Goal: Task Accomplishment & Management: Use online tool/utility

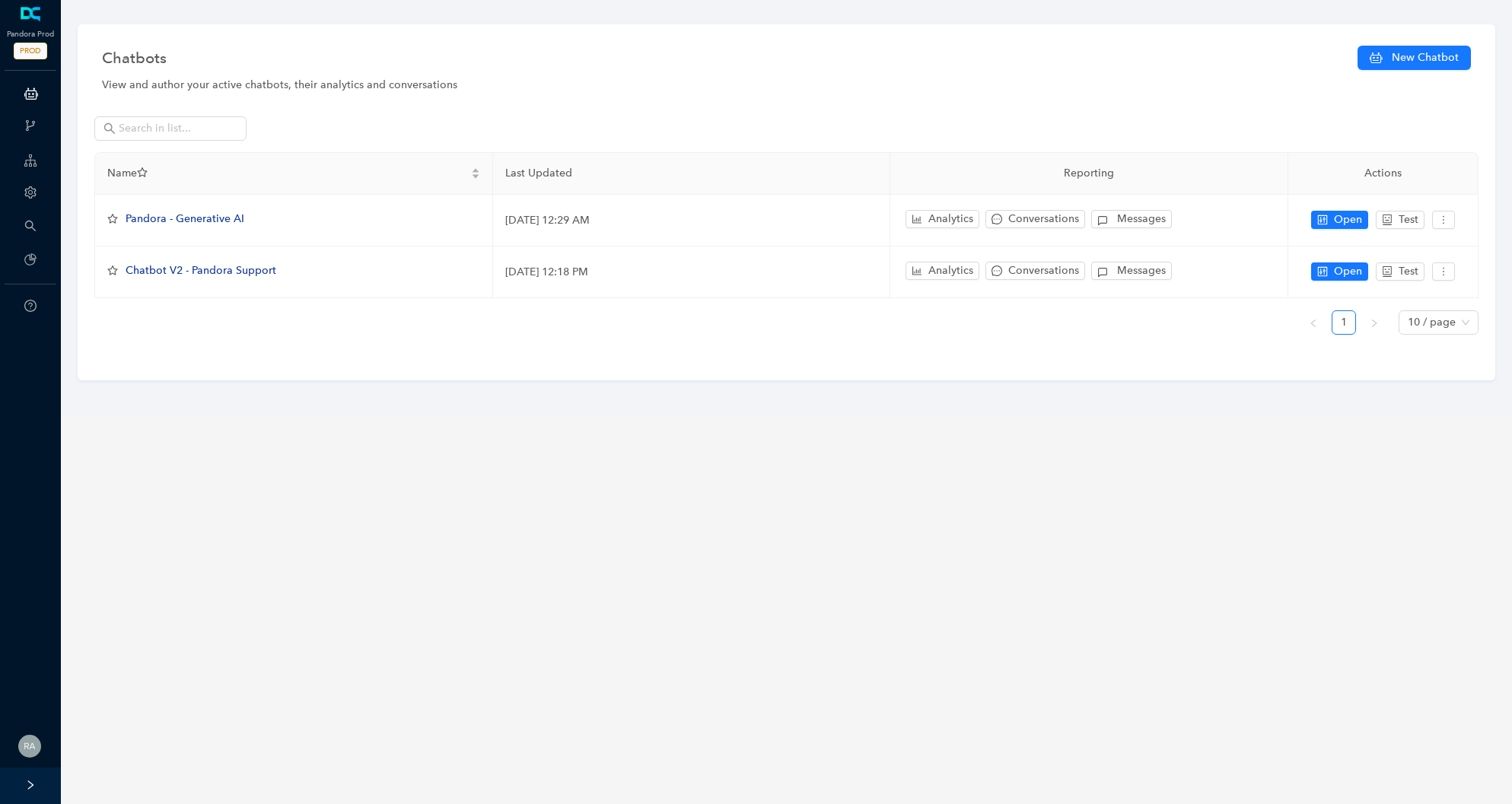
click at [36, 783] on div at bounding box center [30, 786] width 61 height 36
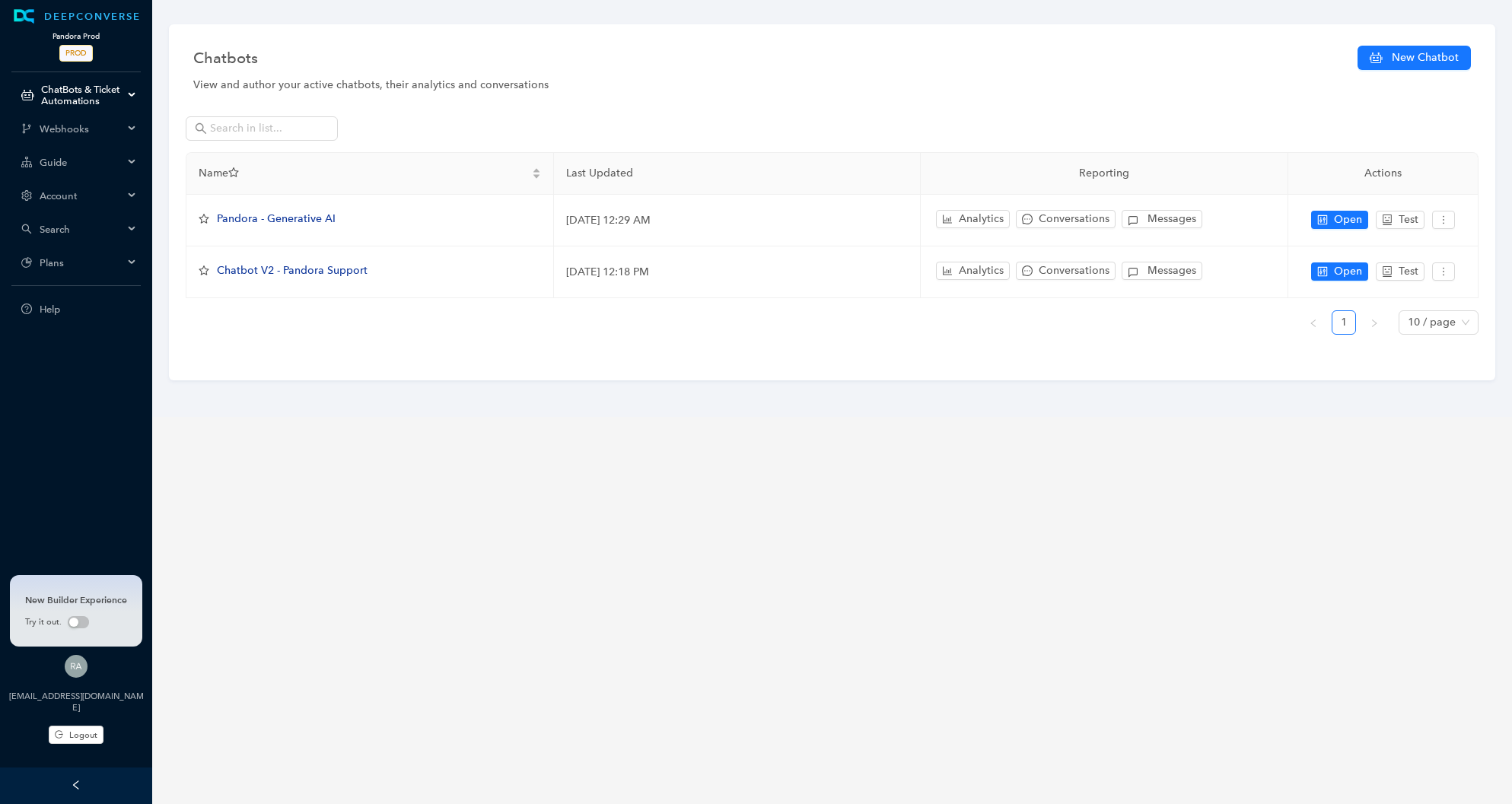
click at [82, 48] on span "PROD" at bounding box center [76, 53] width 33 height 17
click at [117, 203] on div "Account" at bounding box center [76, 195] width 146 height 30
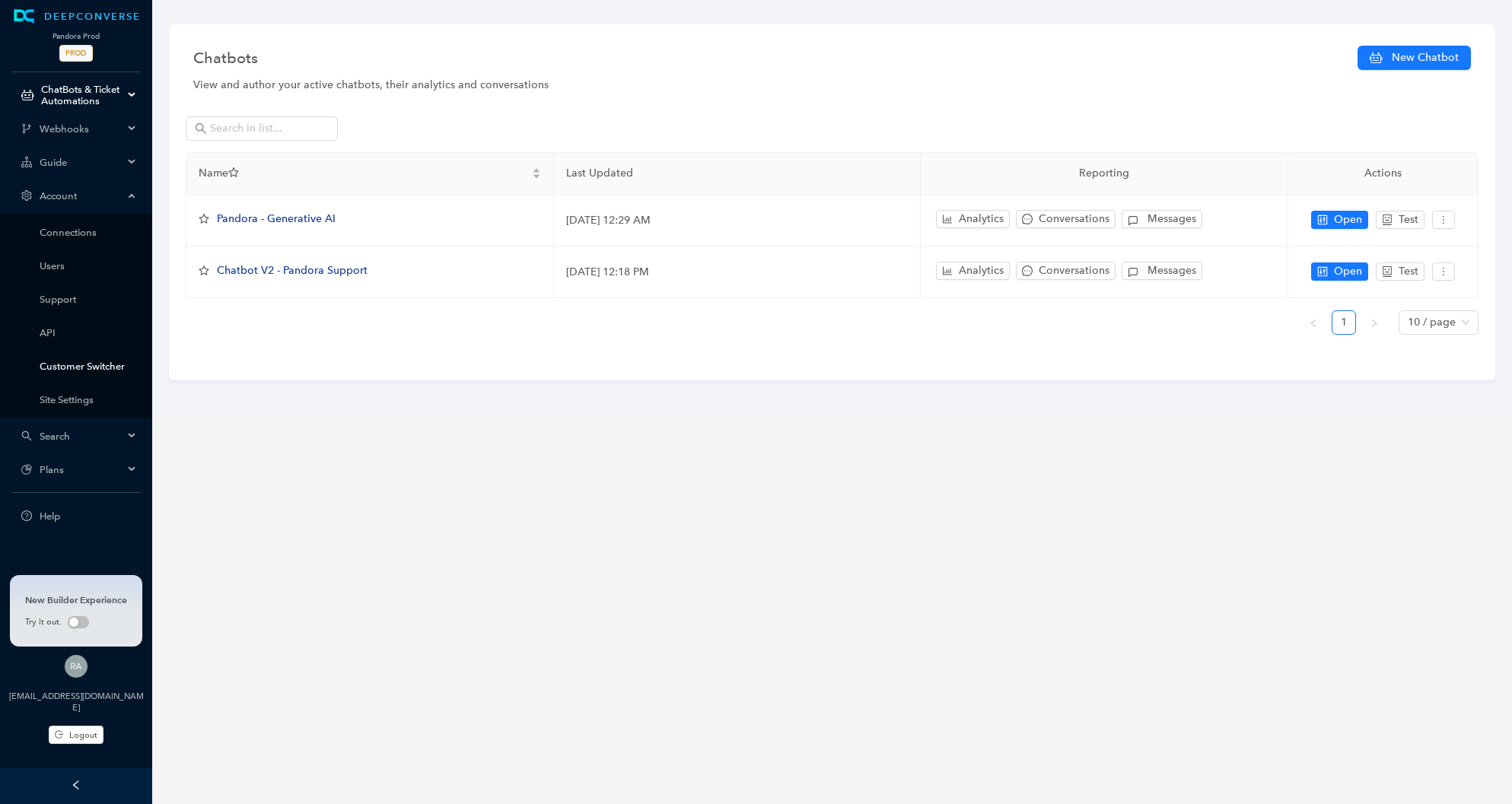
click at [107, 361] on link "Customer Switcher" at bounding box center [88, 366] width 97 height 11
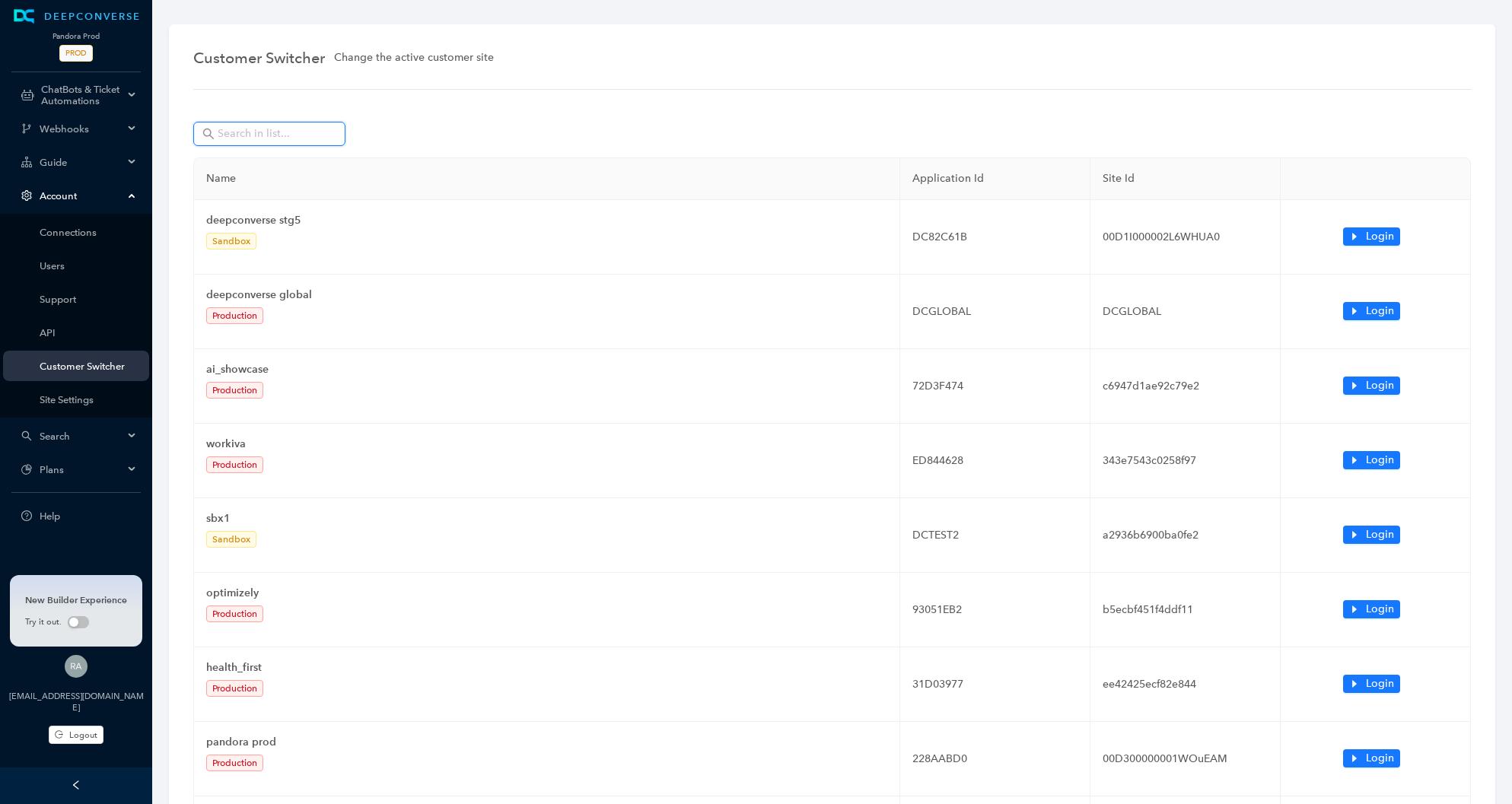
click at [278, 133] on input "text" at bounding box center [271, 134] width 107 height 17
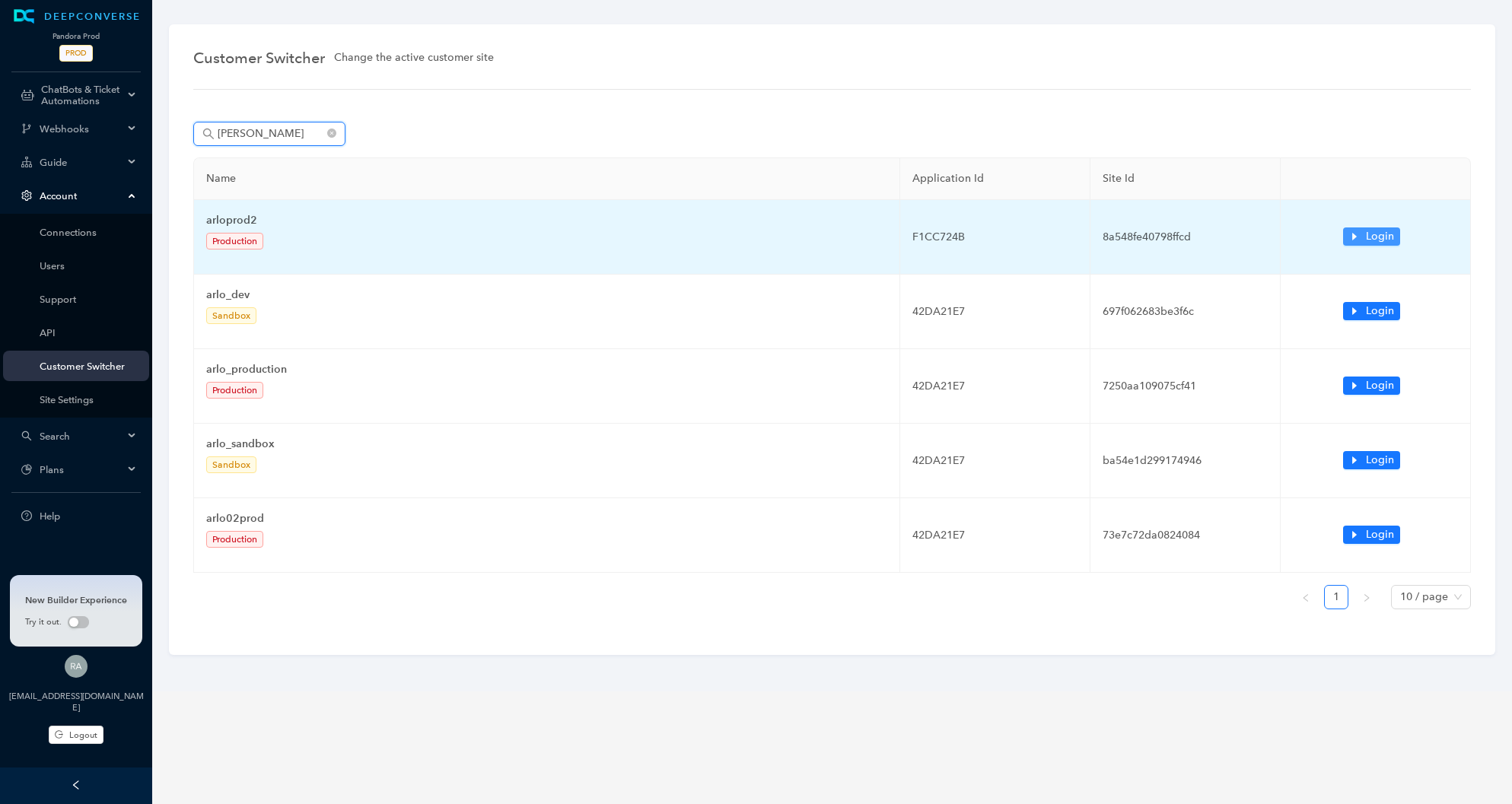
type input "arlo"
click at [1375, 230] on span "Login" at bounding box center [1380, 236] width 28 height 17
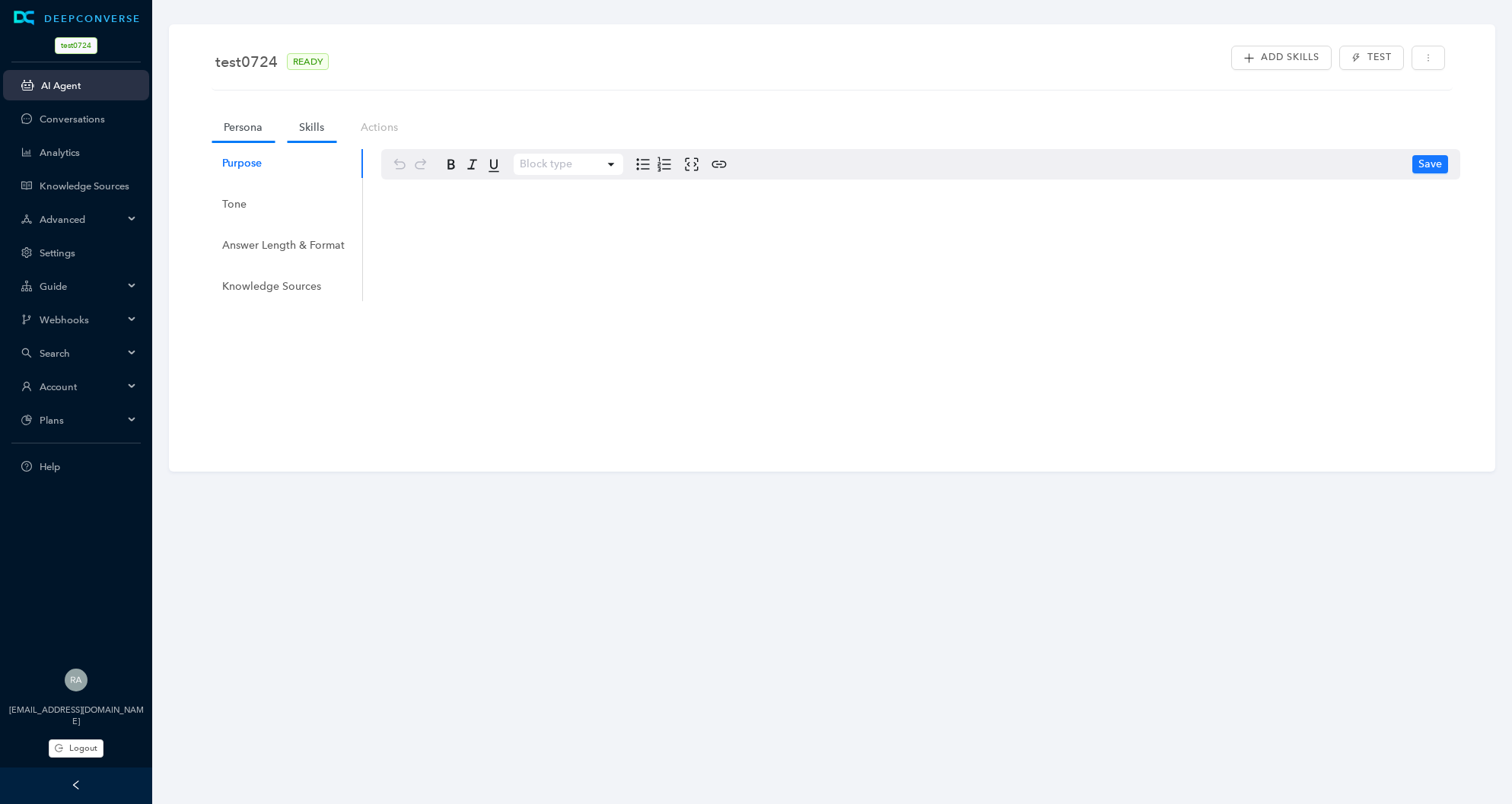
click at [321, 127] on link "Skills" at bounding box center [311, 127] width 49 height 28
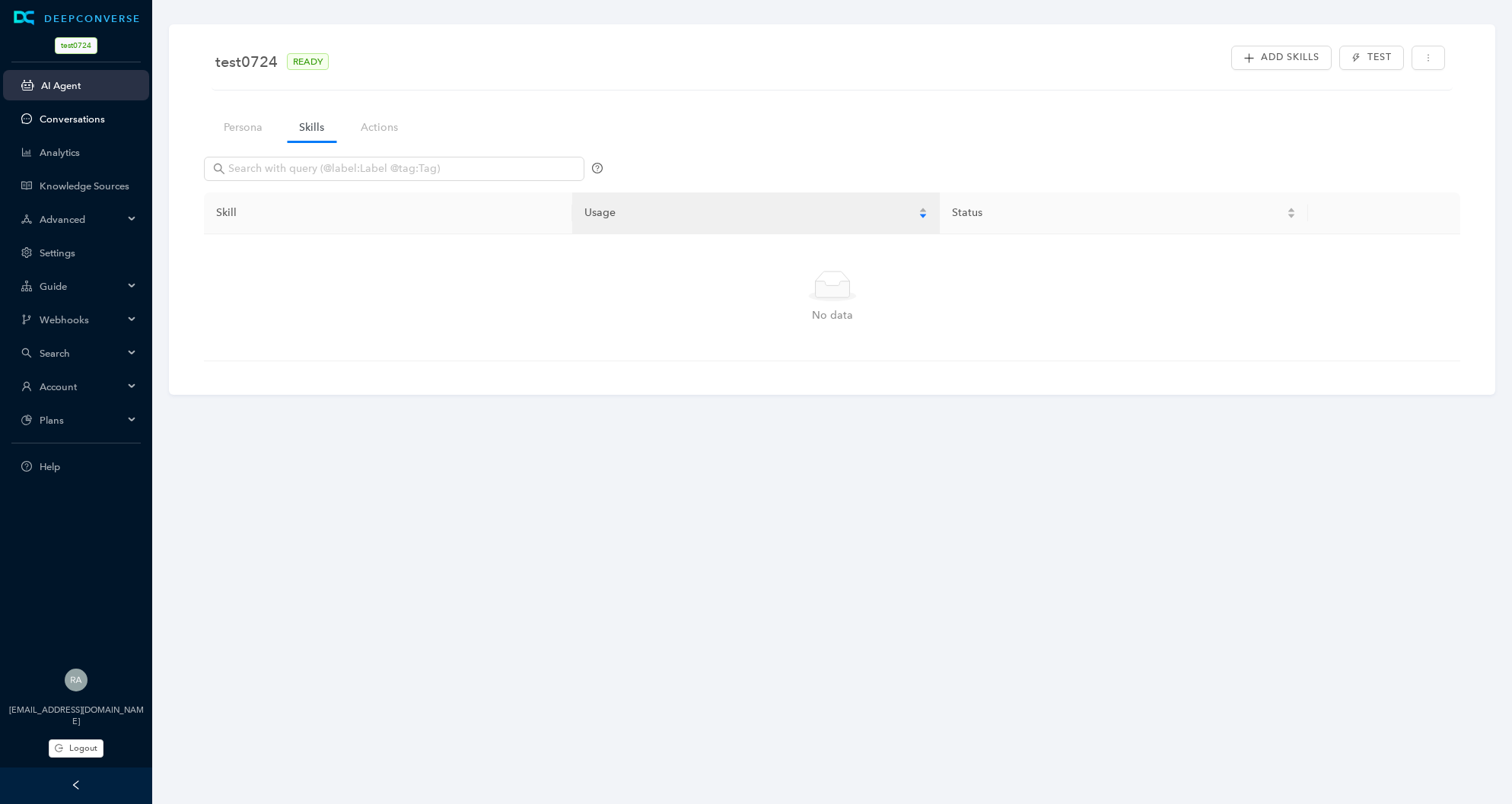
click at [71, 120] on link "Conversations" at bounding box center [88, 119] width 97 height 11
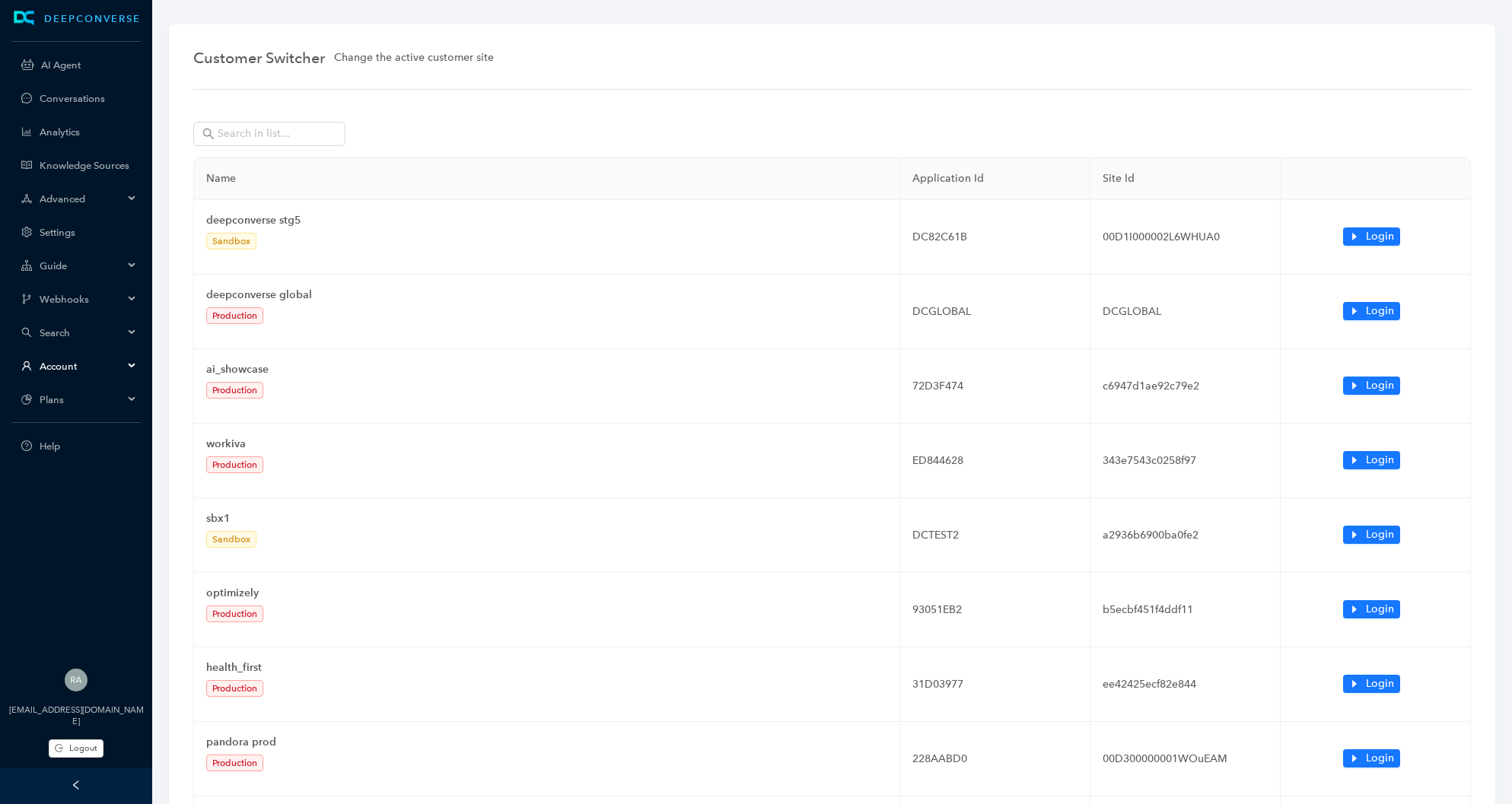
click at [273, 116] on div "Name Application Id Site Id deepconverse stg5 Sandbox DC82C61B 00D1I000002L6WHU…" at bounding box center [832, 554] width 1278 height 880
click at [269, 123] on span at bounding box center [269, 134] width 152 height 25
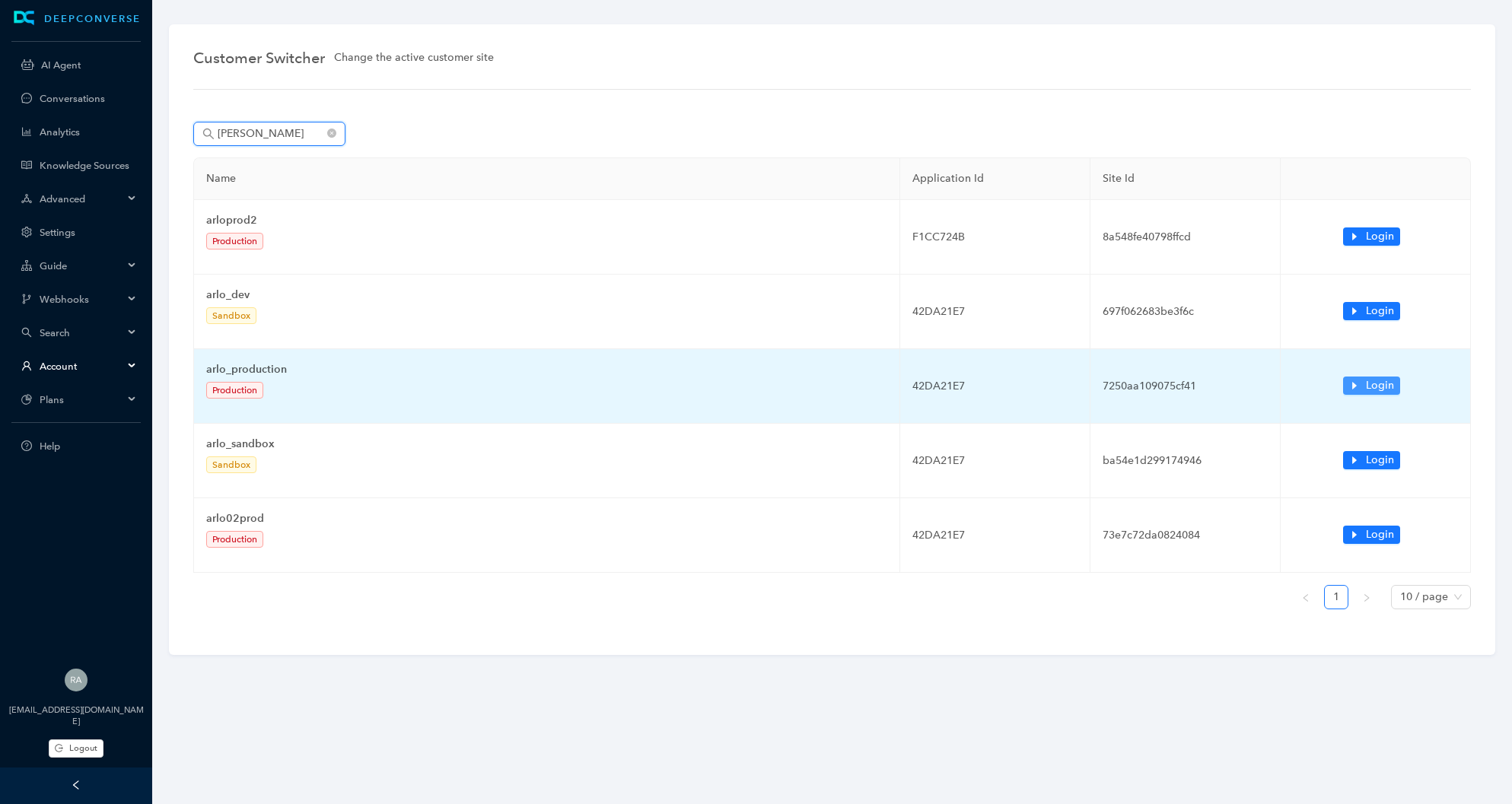
type input "[PERSON_NAME]"
click at [1385, 385] on span "Login" at bounding box center [1380, 385] width 28 height 17
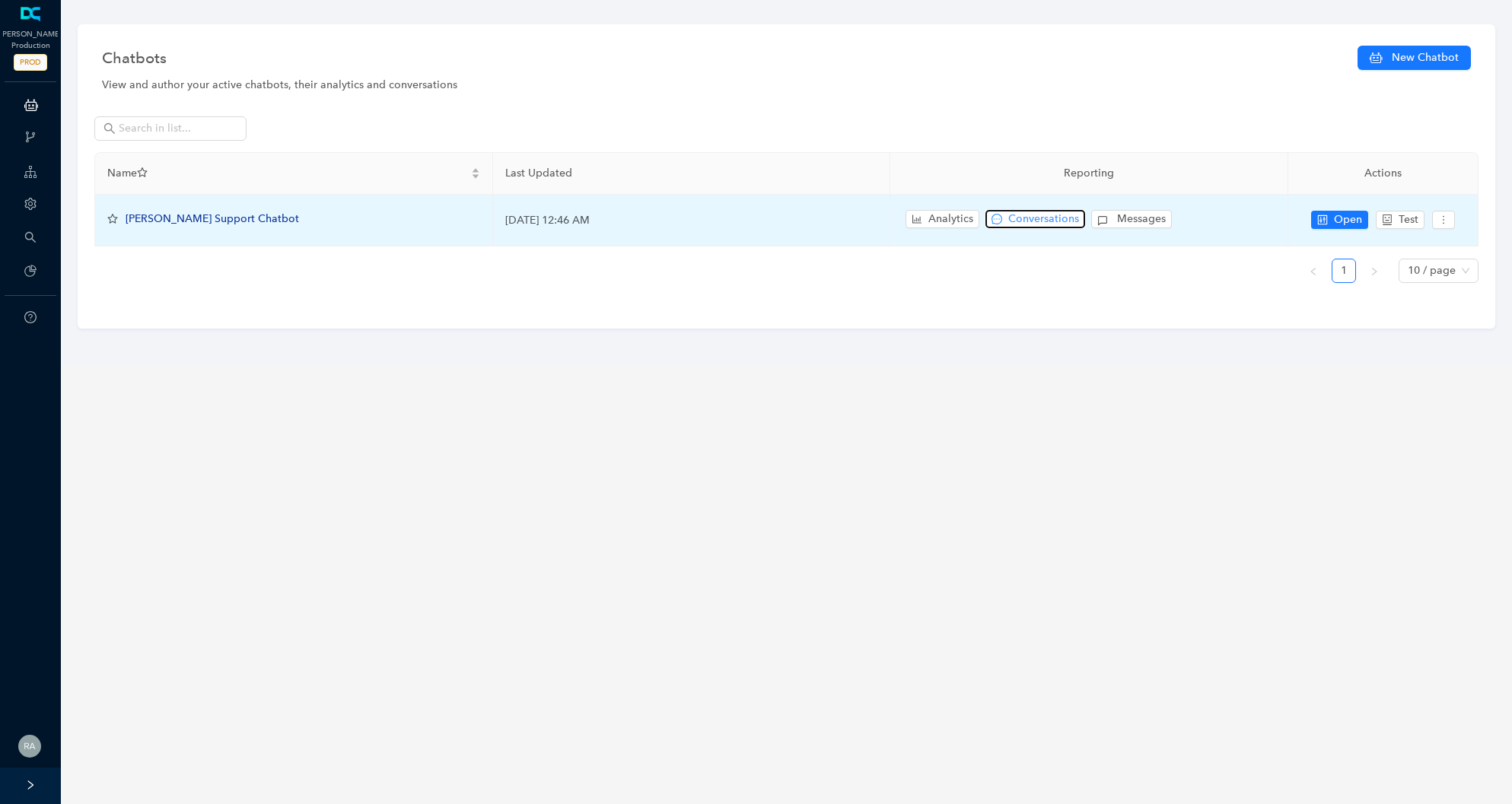
click at [1013, 219] on span "Conversations" at bounding box center [1043, 218] width 70 height 17
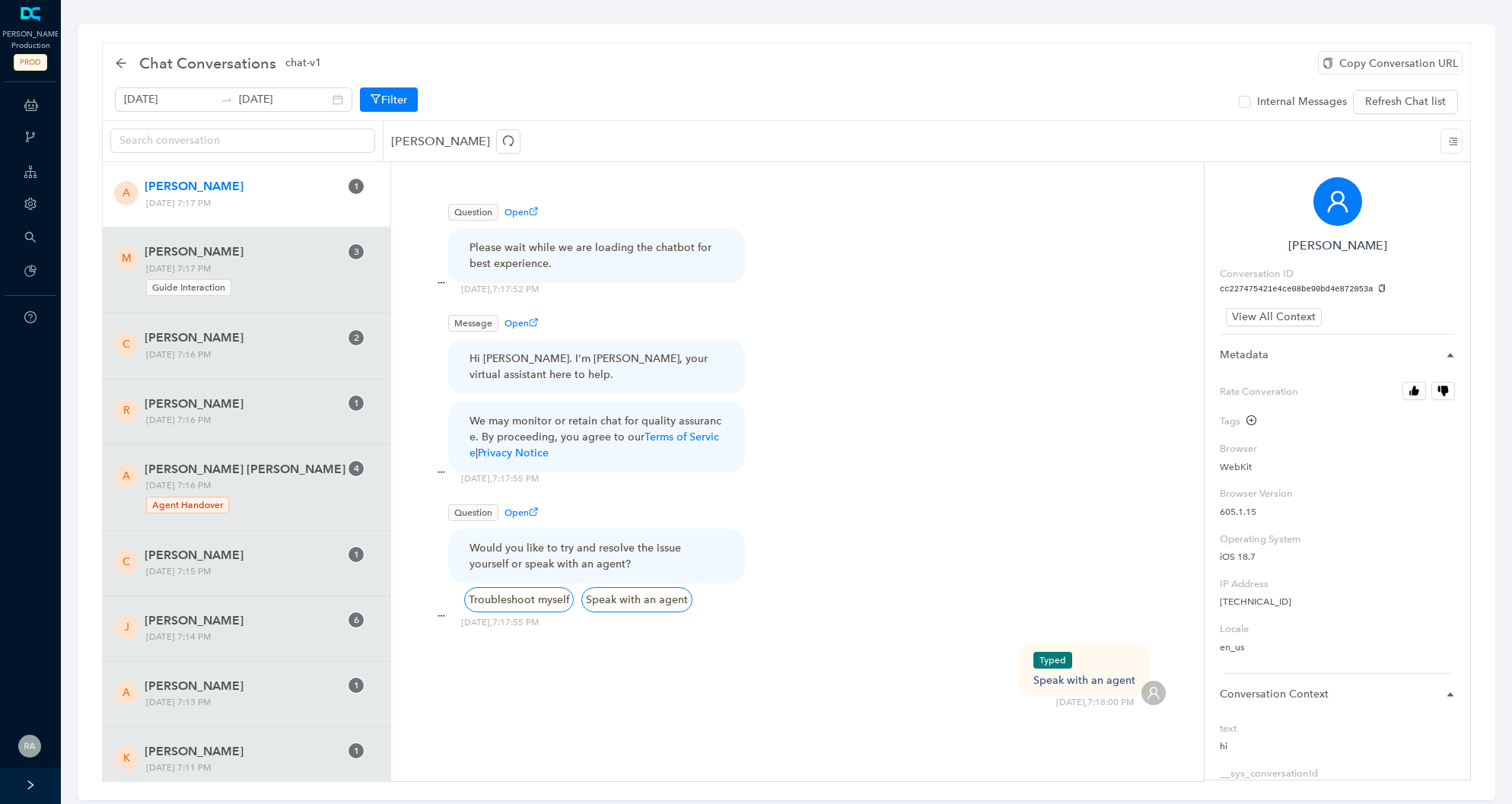
scroll to position [32, 0]
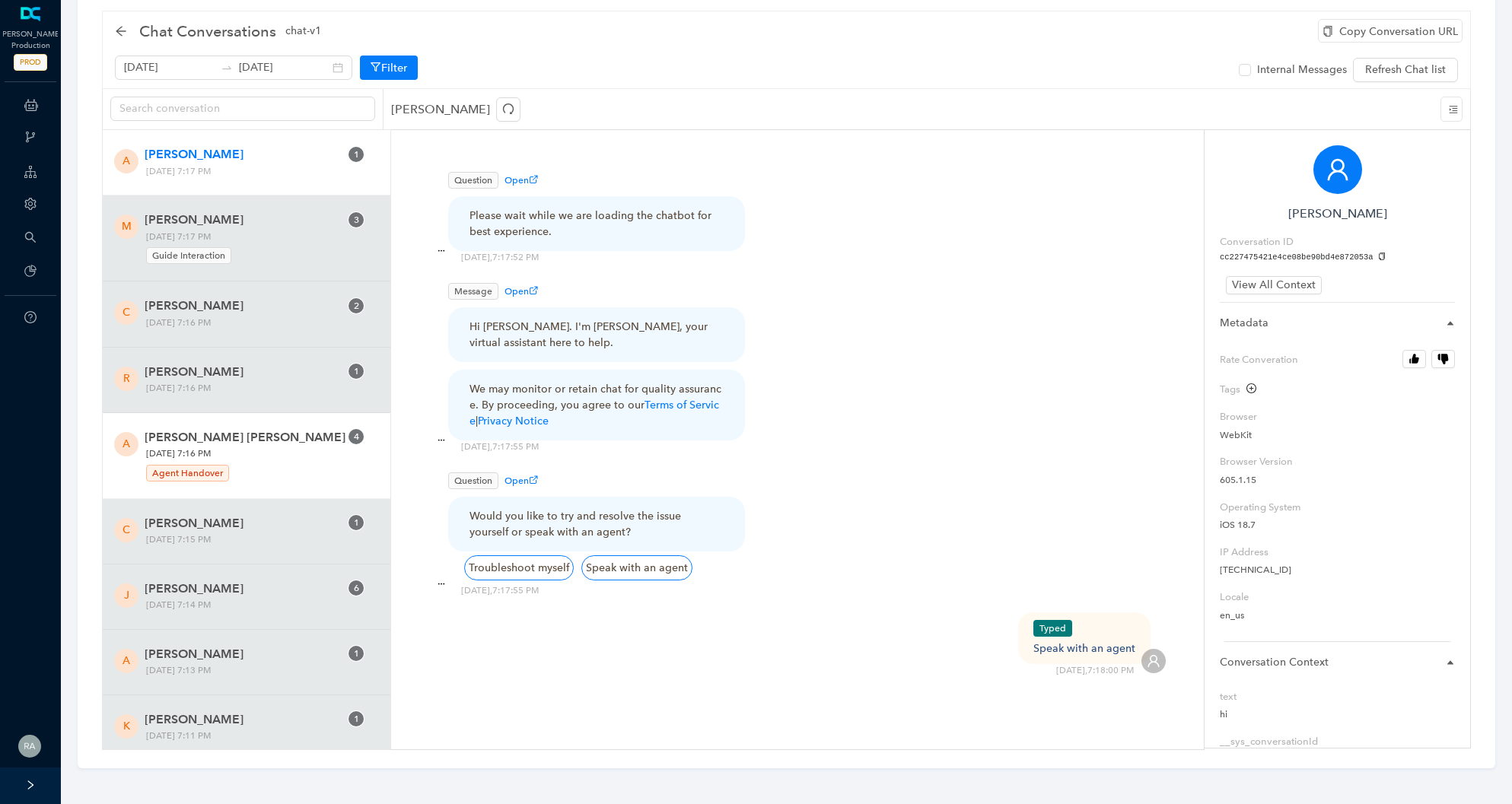
click at [296, 465] on div "Agent Handover" at bounding box center [254, 471] width 216 height 21
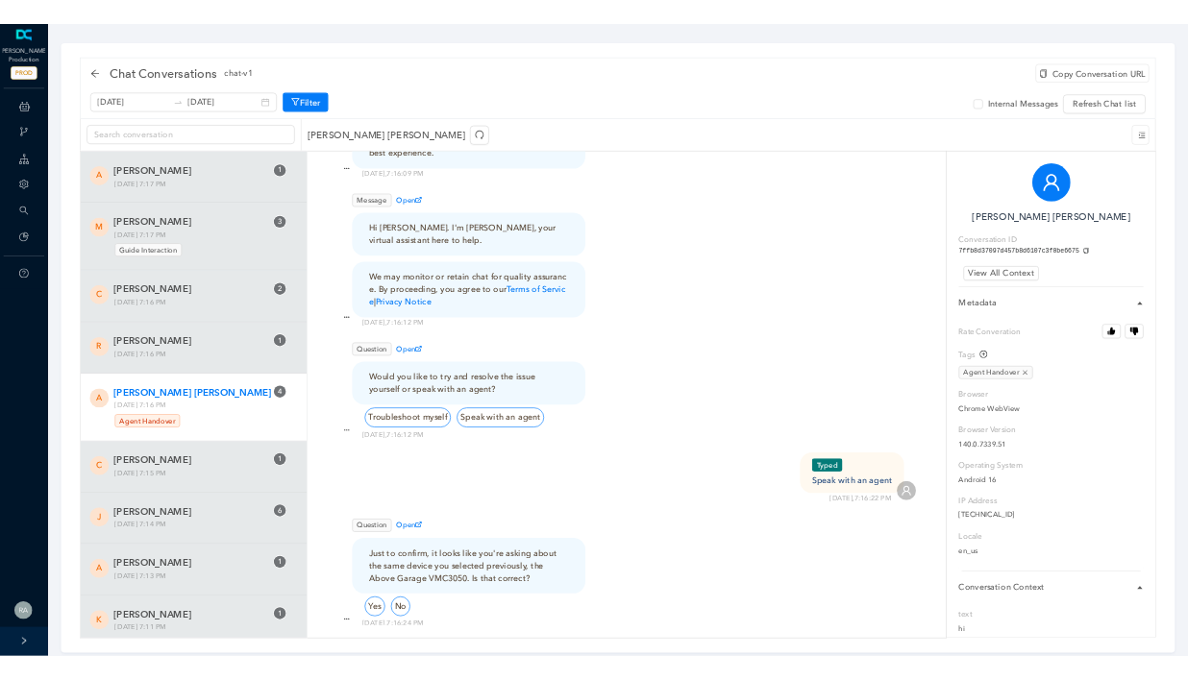
scroll to position [45, 0]
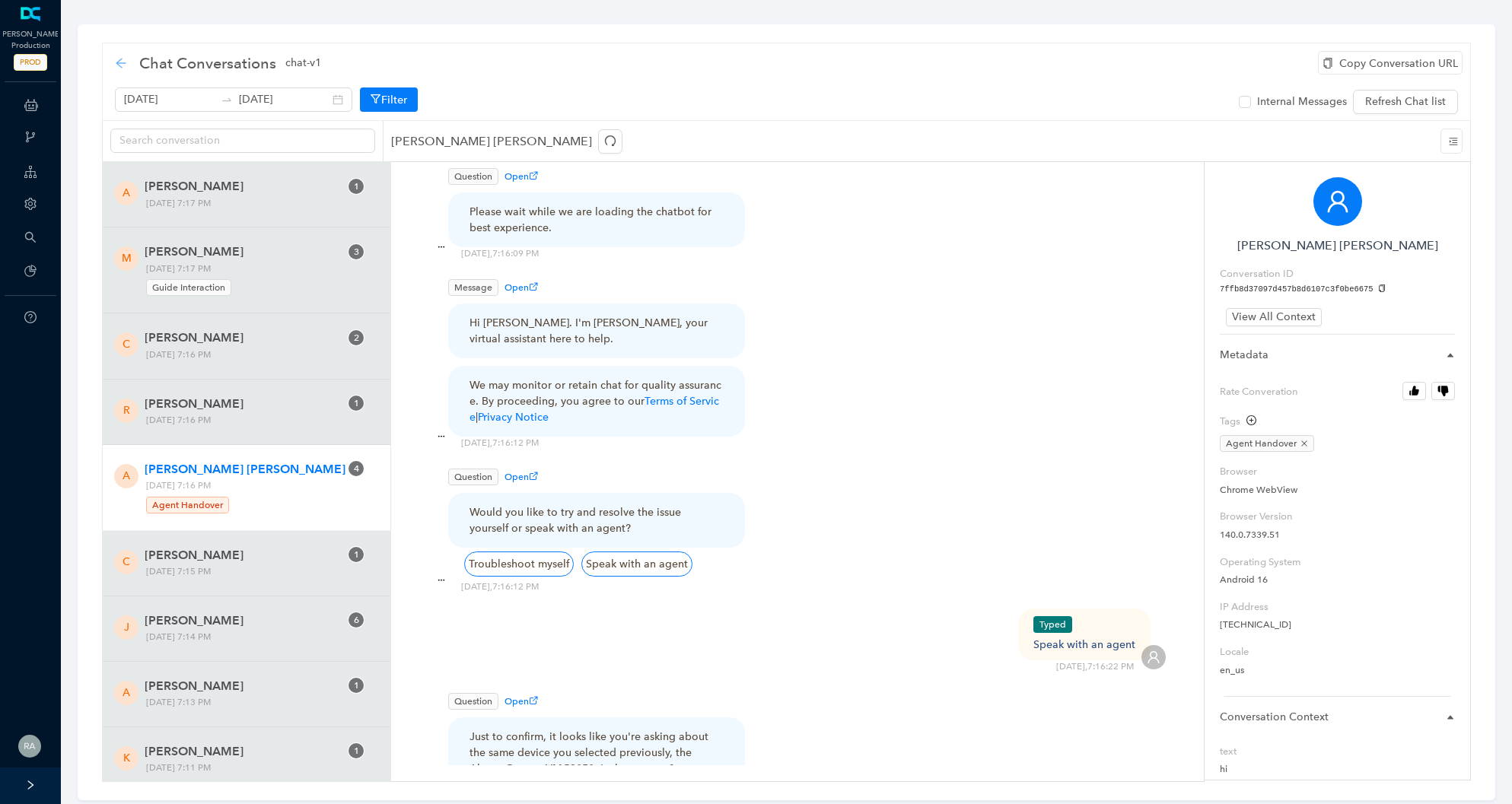
click at [119, 65] on icon "arrow-left" at bounding box center [120, 63] width 9 height 9
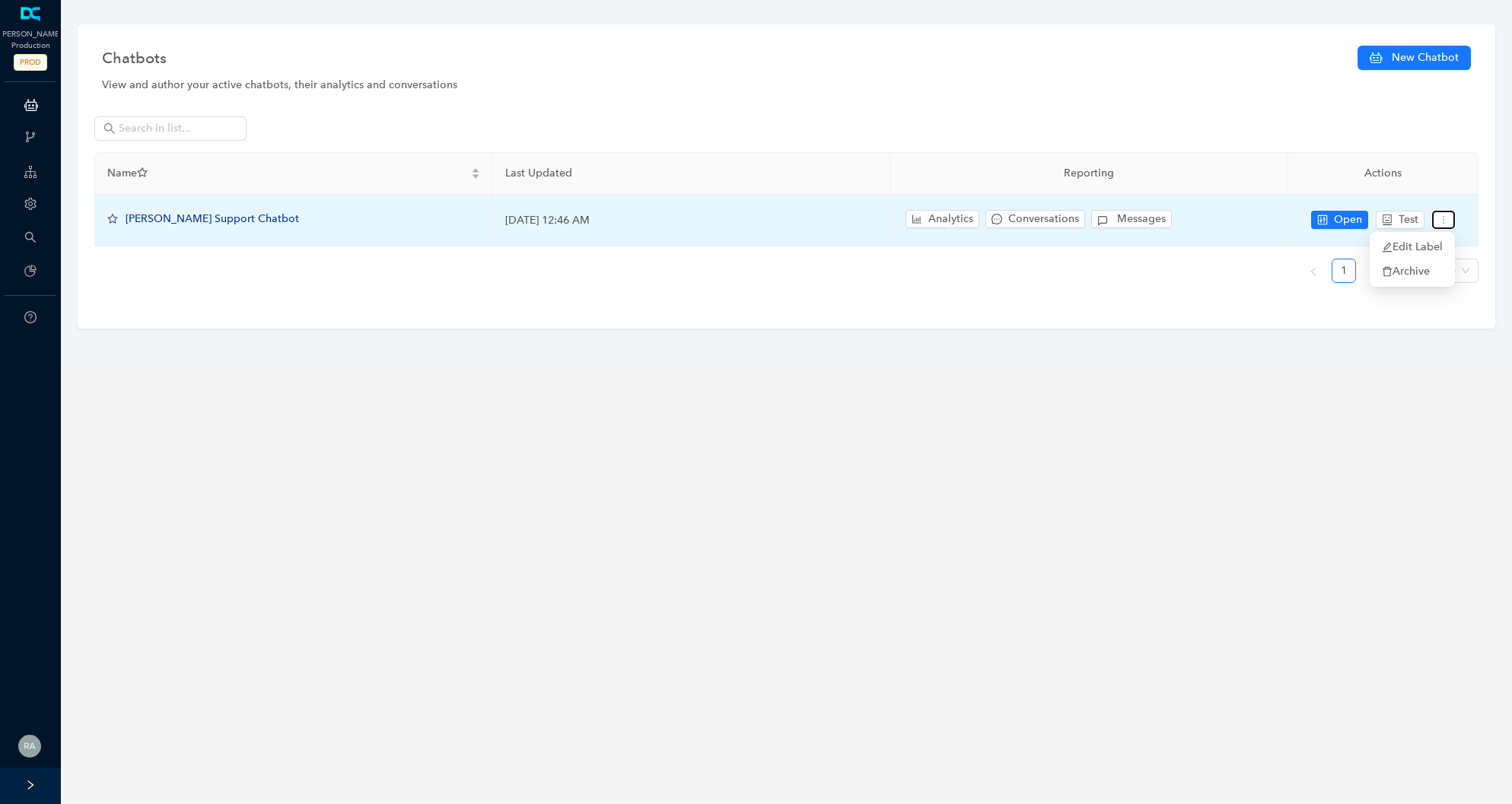
click at [1451, 222] on button "button" at bounding box center [1443, 219] width 23 height 18
click at [1413, 222] on span "Test" at bounding box center [1408, 219] width 20 height 17
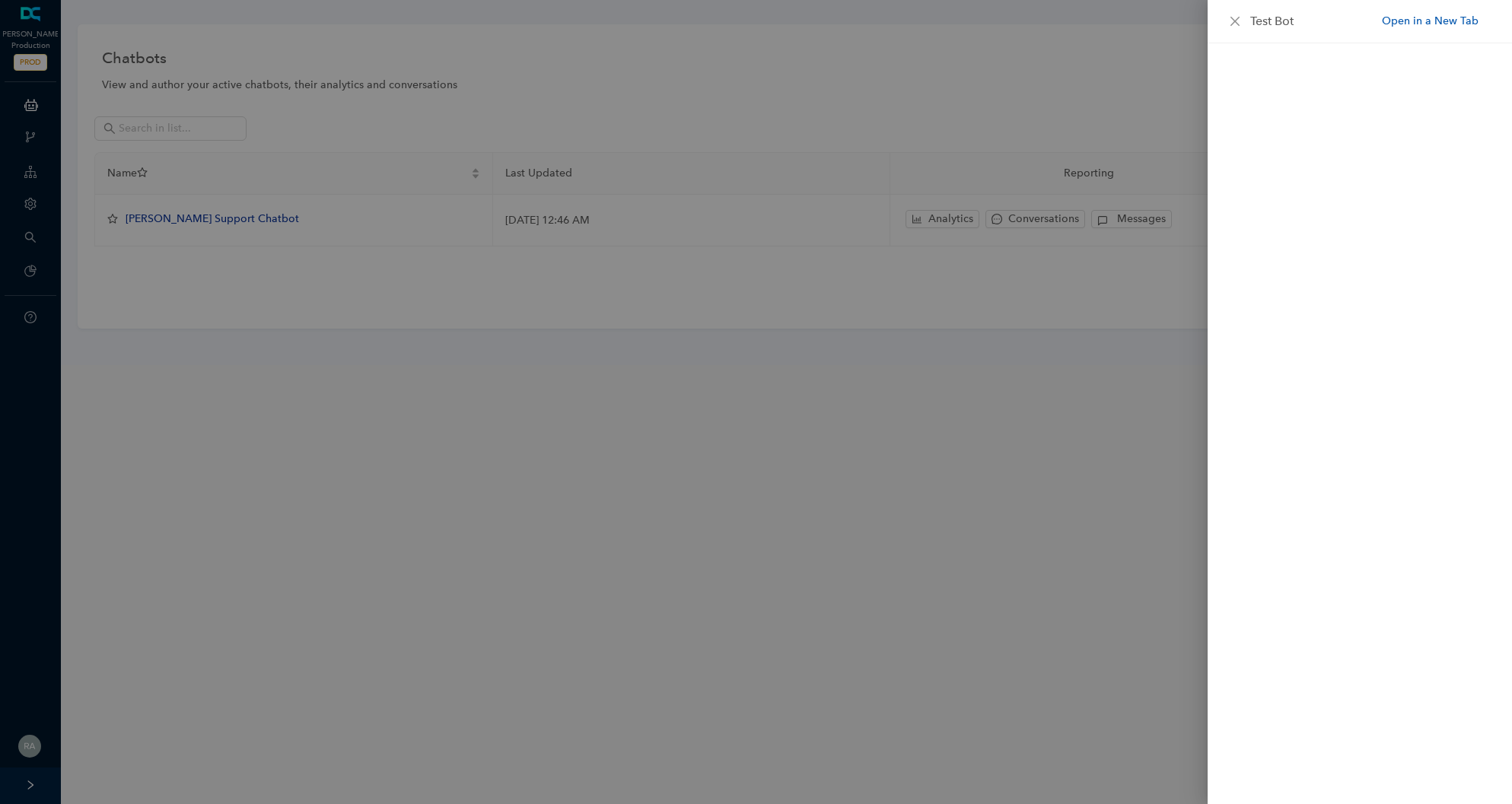
click at [1457, 21] on link "Open in a New Tab" at bounding box center [1430, 21] width 97 height 16
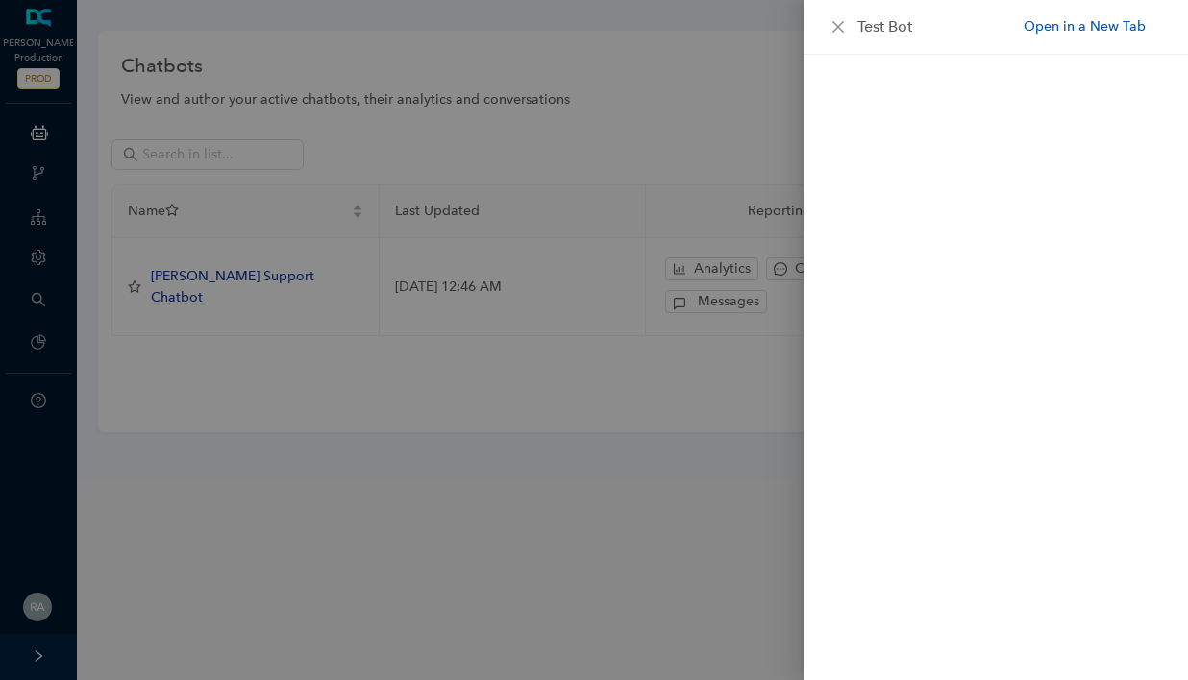
click at [1068, 27] on link "Open in a New Tab" at bounding box center [1084, 26] width 122 height 20
